Goal: Check status: Check status

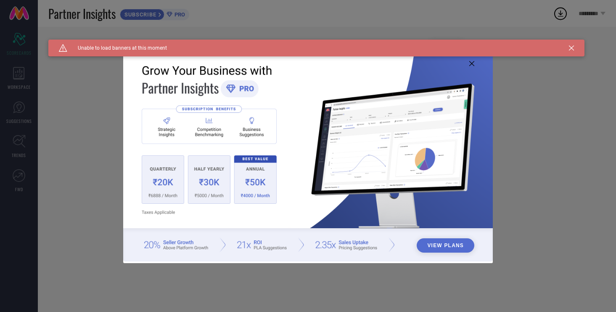
type input "All"
click at [469, 64] on img at bounding box center [308, 155] width 370 height 212
click at [473, 64] on icon at bounding box center [471, 63] width 5 height 5
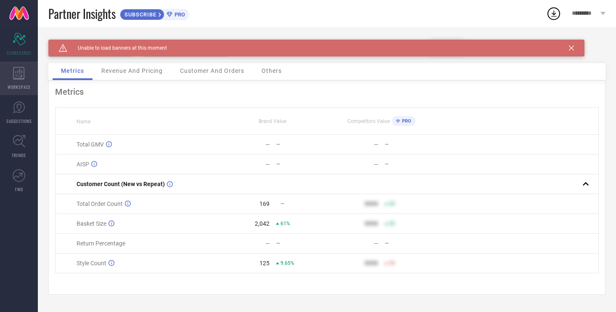
click at [11, 65] on div "WORKSPACE" at bounding box center [19, 78] width 38 height 34
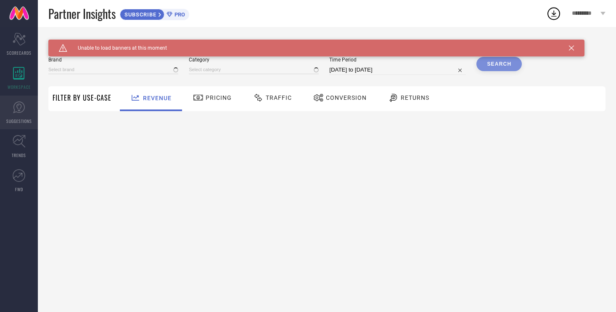
type input "SAAKI"
type input "All"
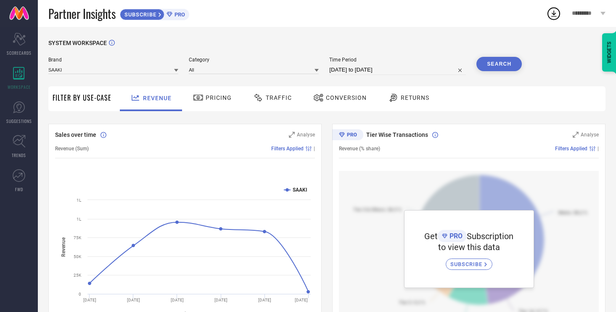
click at [359, 66] on input "[DATE] to [DATE]" at bounding box center [397, 70] width 137 height 10
select select "7"
select select "2025"
select select "8"
select select "2025"
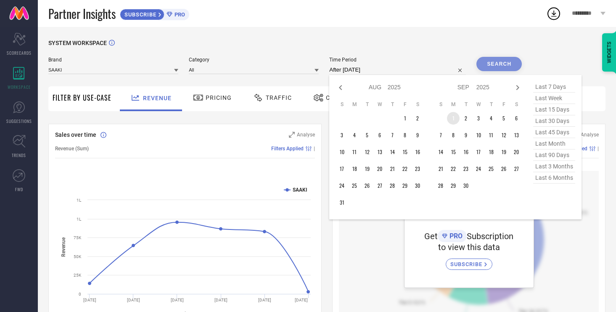
click at [452, 117] on td "1" at bounding box center [453, 118] width 13 height 13
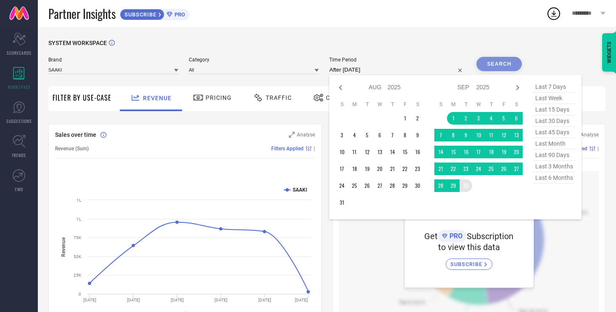
type input "[DATE] to [DATE]"
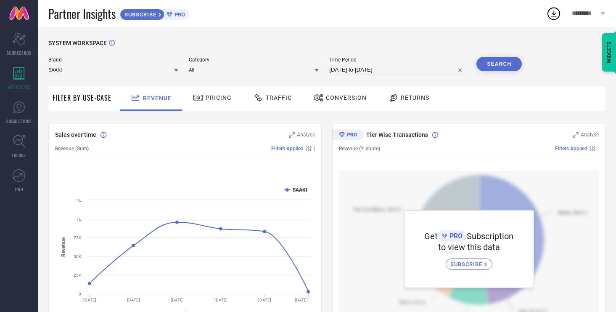
click at [498, 65] on button "Search" at bounding box center [499, 64] width 45 height 14
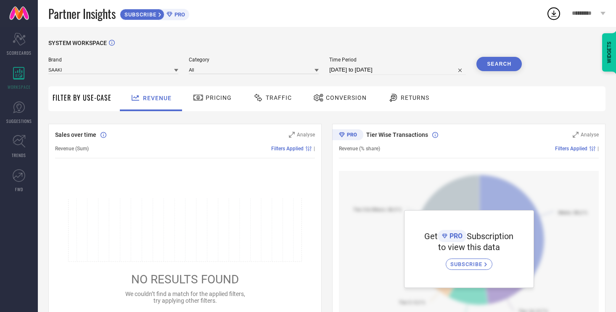
click at [378, 66] on input "[DATE] to [DATE]" at bounding box center [397, 70] width 137 height 10
select select "8"
select select "2025"
select select "9"
select select "2025"
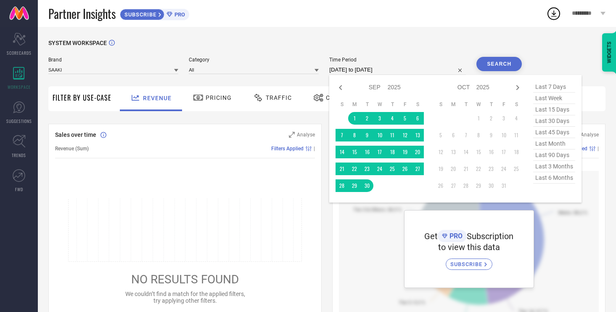
click at [339, 82] on div "Jan Feb Mar Apr May Jun [DATE] Aug Sep Oct Nov [DATE] 2016 2017 2018 2019 2020 …" at bounding box center [380, 87] width 88 height 12
click at [342, 87] on icon at bounding box center [340, 87] width 3 height 5
select select "7"
select select "2025"
select select "8"
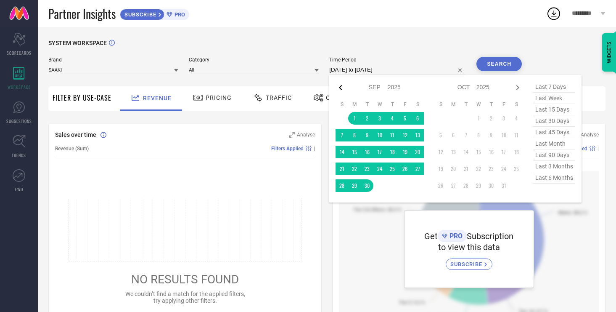
select select "2025"
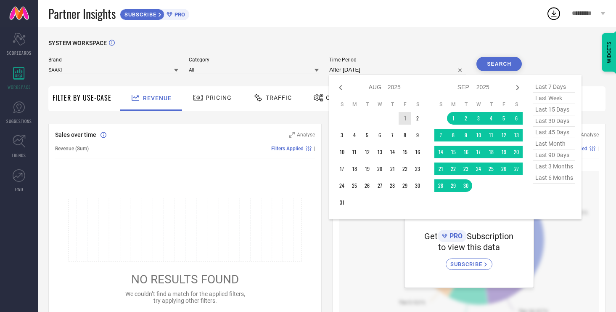
click at [406, 119] on td "1" at bounding box center [405, 118] width 13 height 13
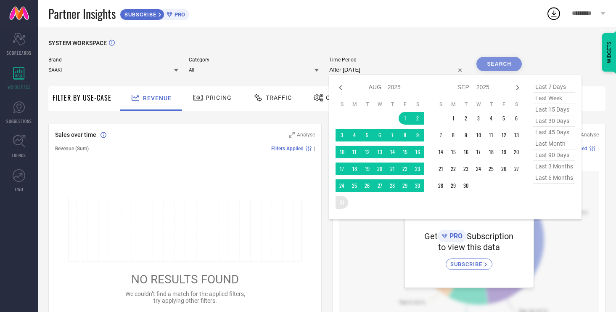
type input "[DATE] to [DATE]"
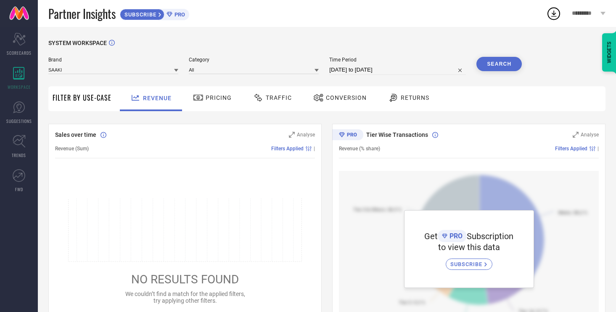
click at [505, 67] on button "Search" at bounding box center [499, 64] width 45 height 14
click at [198, 107] on div "Pricing" at bounding box center [213, 98] width 60 height 25
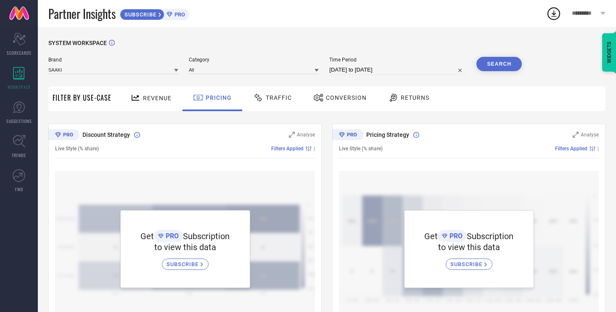
click at [160, 102] on div "Revenue" at bounding box center [150, 97] width 45 height 15
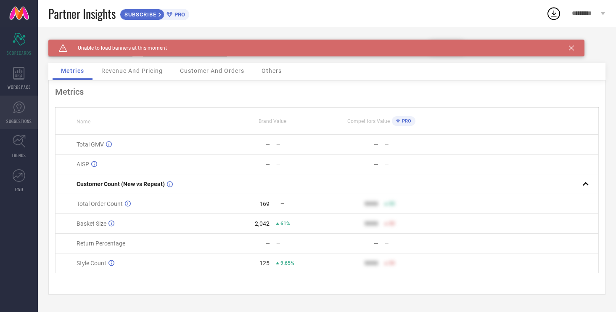
click at [21, 113] on link "SUGGESTIONS" at bounding box center [19, 112] width 38 height 34
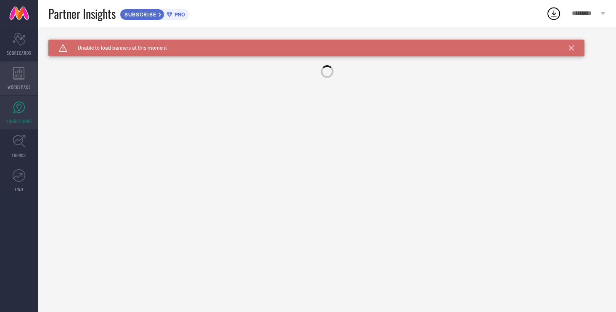
click at [19, 82] on div "WORKSPACE" at bounding box center [19, 78] width 38 height 34
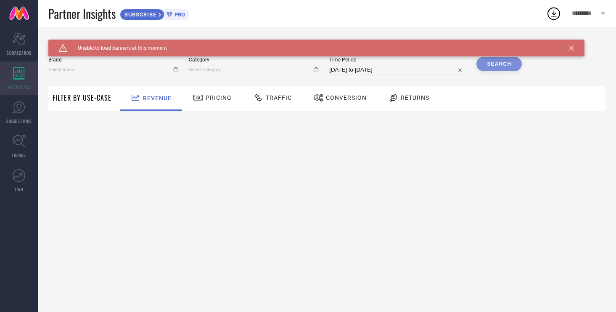
type input "SAAKI"
type input "All"
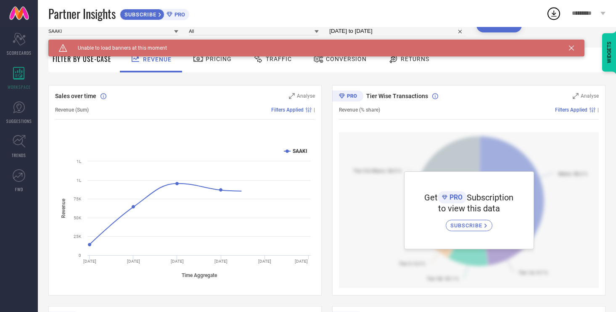
scroll to position [42, 0]
